Goal: Task Accomplishment & Management: Manage account settings

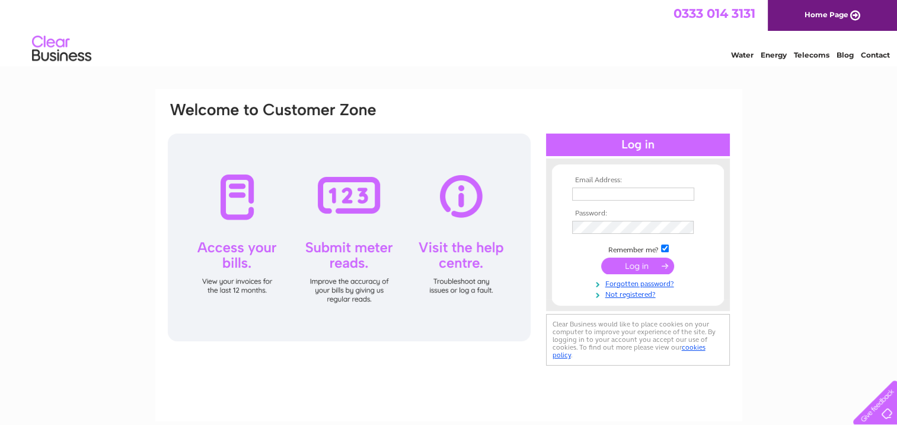
type input "[EMAIL_ADDRESS][DOMAIN_NAME]"
click at [631, 268] on input "submit" at bounding box center [637, 265] width 73 height 17
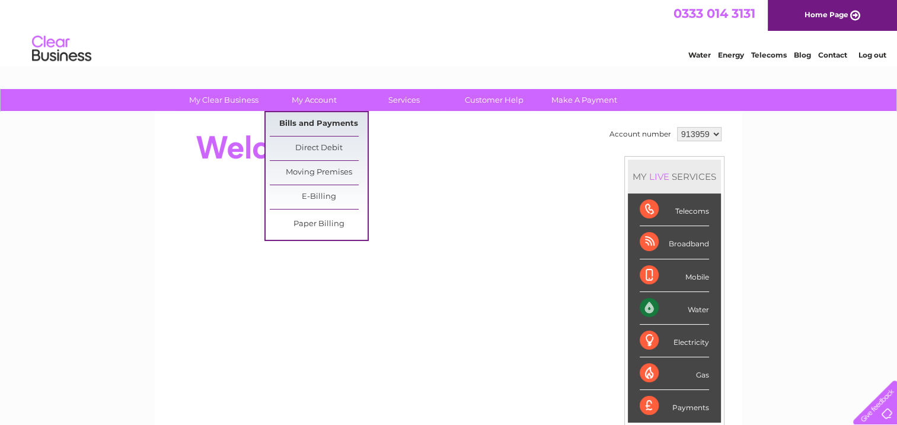
click at [337, 117] on link "Bills and Payments" at bounding box center [319, 124] width 98 height 24
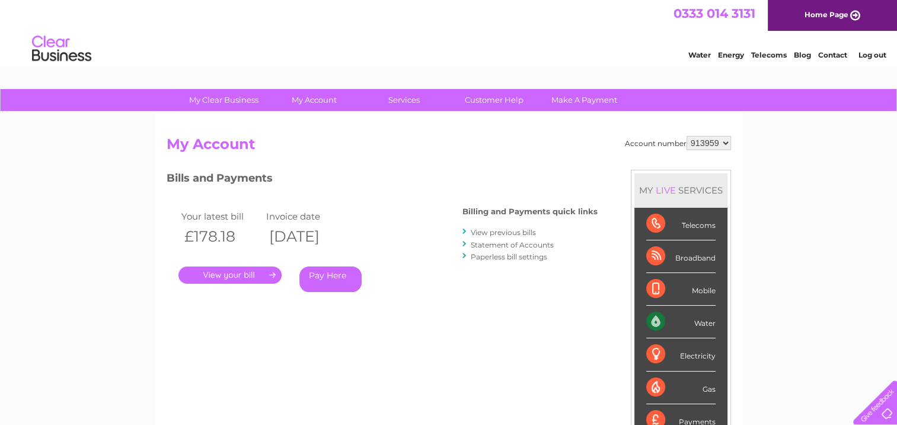
click at [239, 275] on link "." at bounding box center [229, 274] width 103 height 17
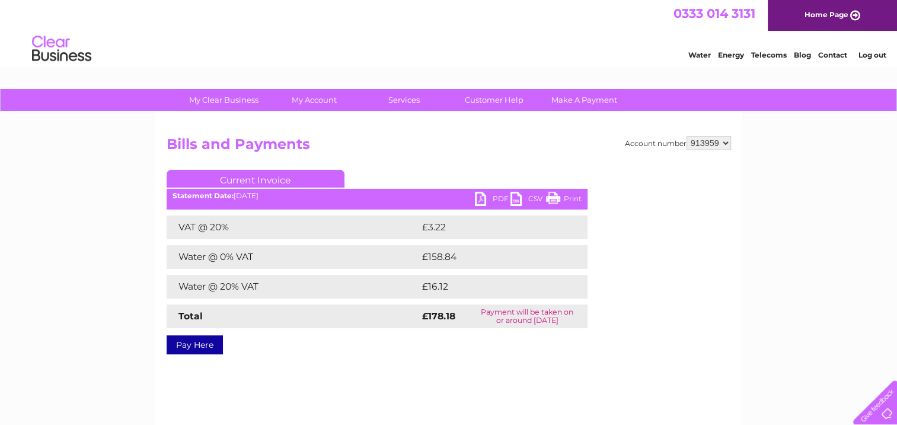
click at [497, 199] on link "PDF" at bounding box center [493, 200] width 36 height 17
